Goal: Find specific page/section: Find specific page/section

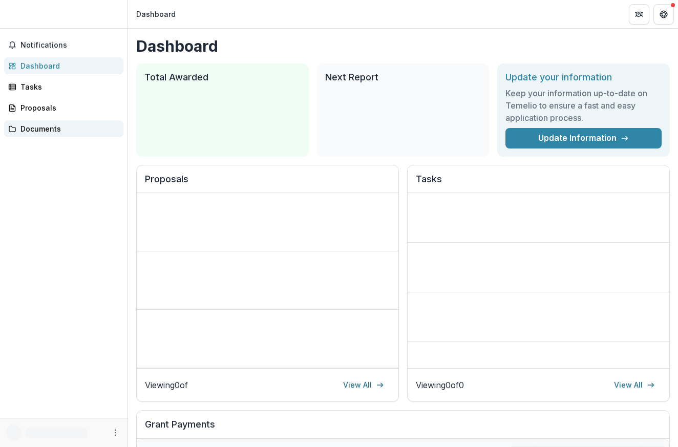
click at [37, 129] on div "Documents" at bounding box center [67, 128] width 95 height 11
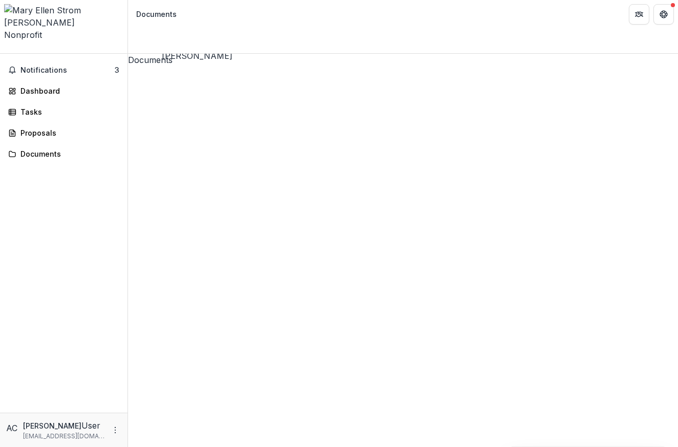
click at [50, 66] on span "Notifications" at bounding box center [67, 70] width 94 height 9
click at [35, 86] on div "Dashboard" at bounding box center [67, 91] width 95 height 11
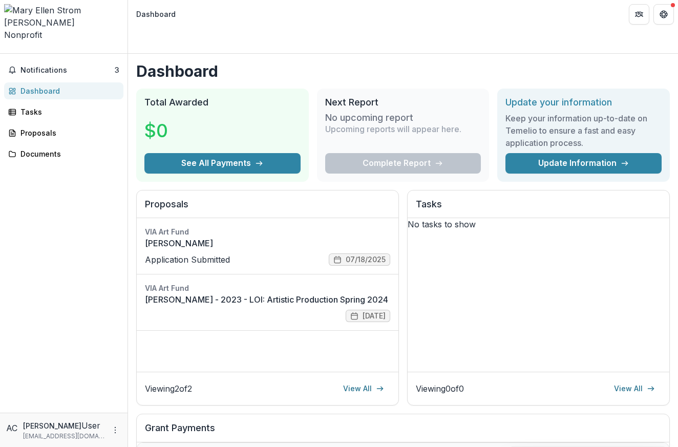
click at [202, 237] on link "[PERSON_NAME]" at bounding box center [267, 243] width 245 height 12
